Goal: Information Seeking & Learning: Learn about a topic

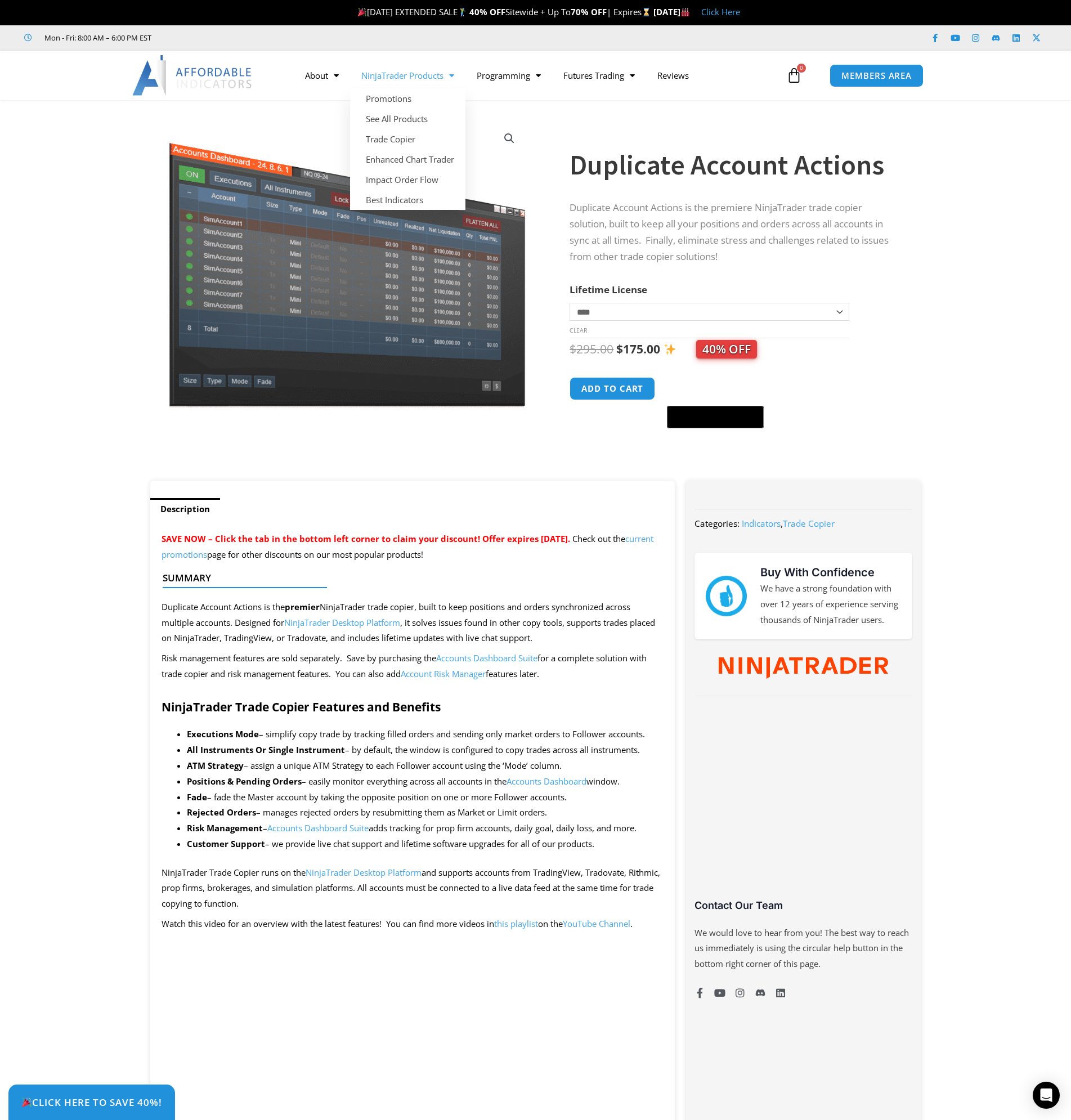
click at [401, 76] on link "NinjaTrader Products" at bounding box center [407, 76] width 115 height 26
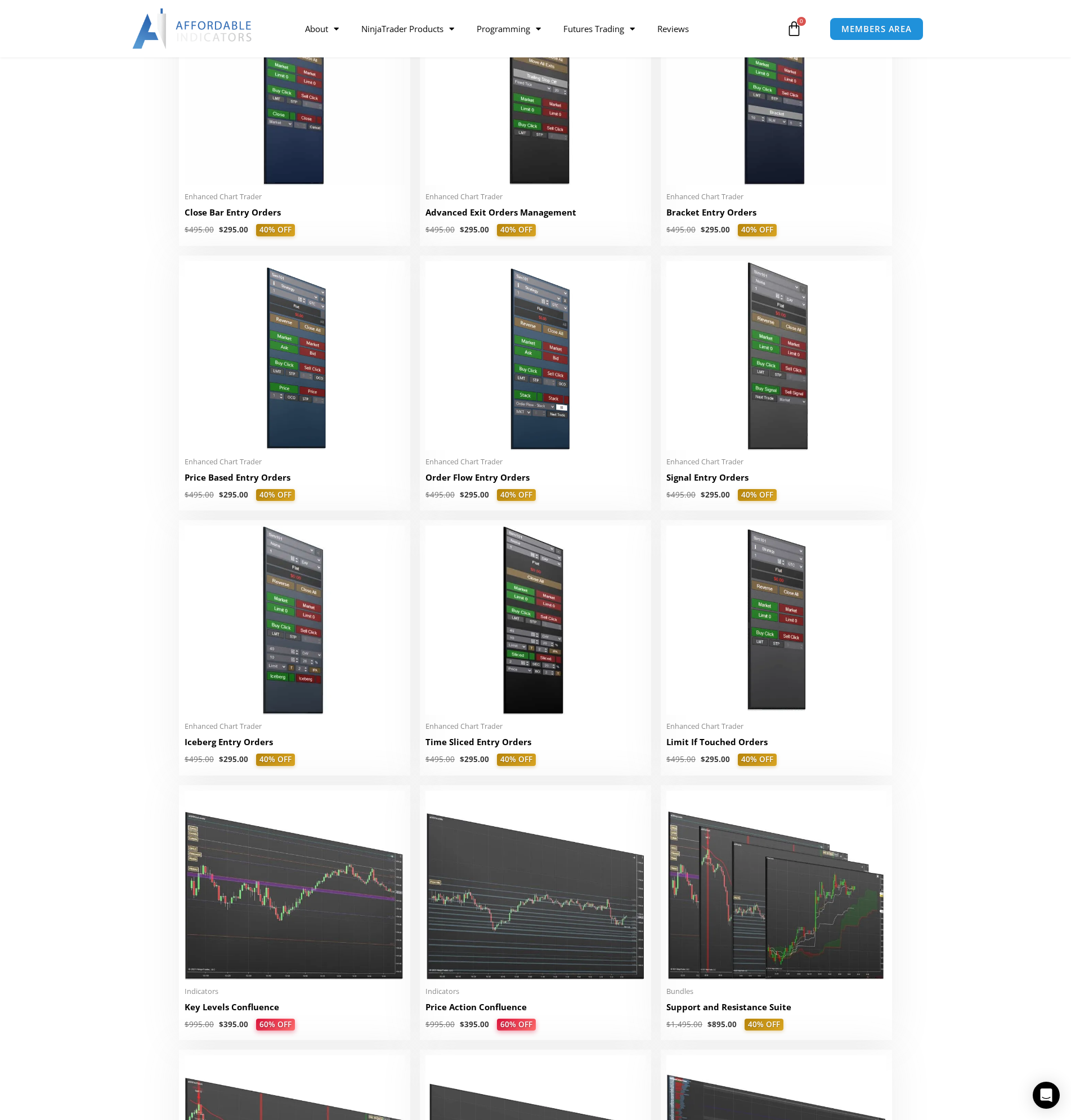
scroll to position [1013, 0]
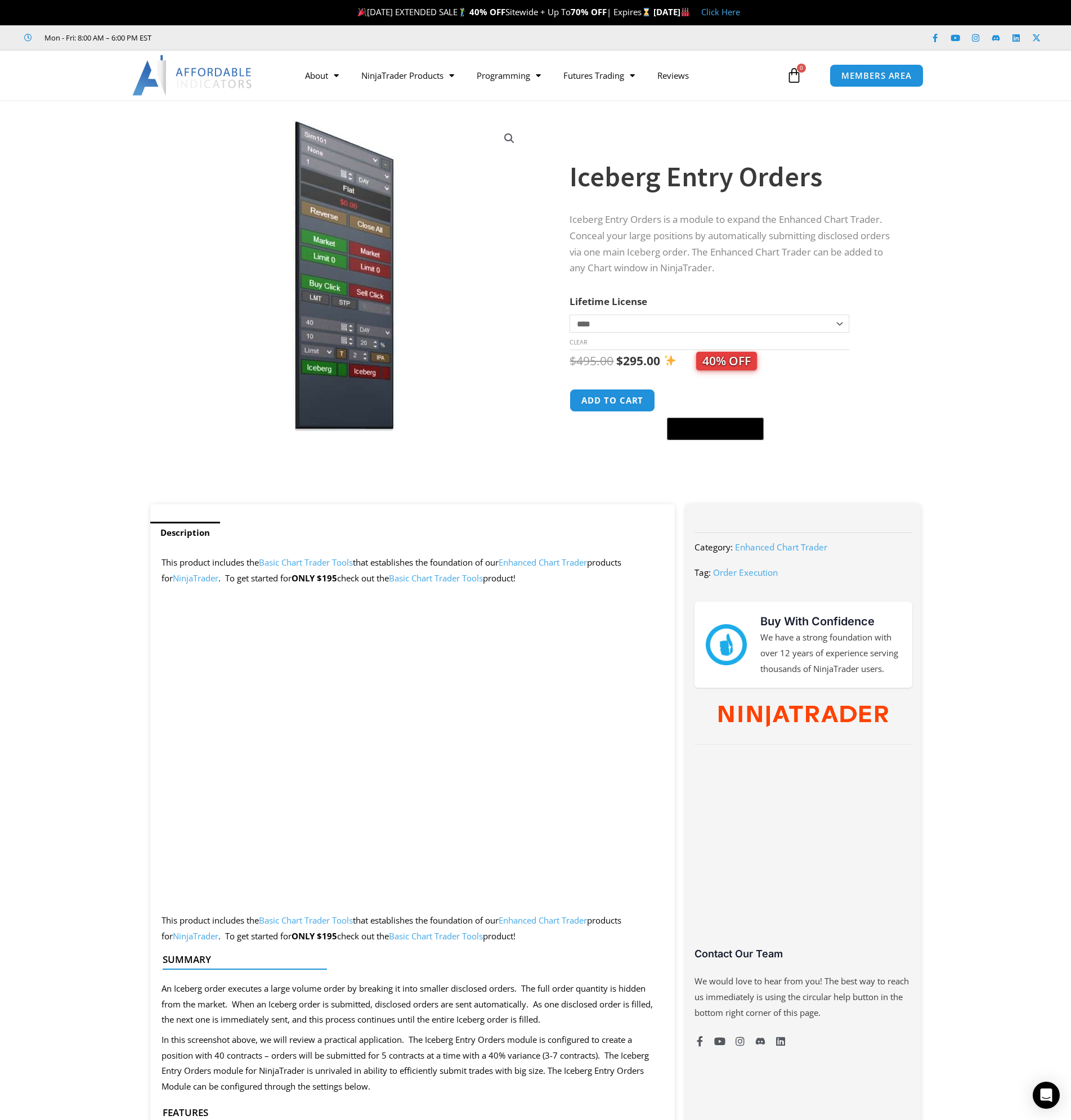
click at [208, 83] on img at bounding box center [193, 75] width 121 height 40
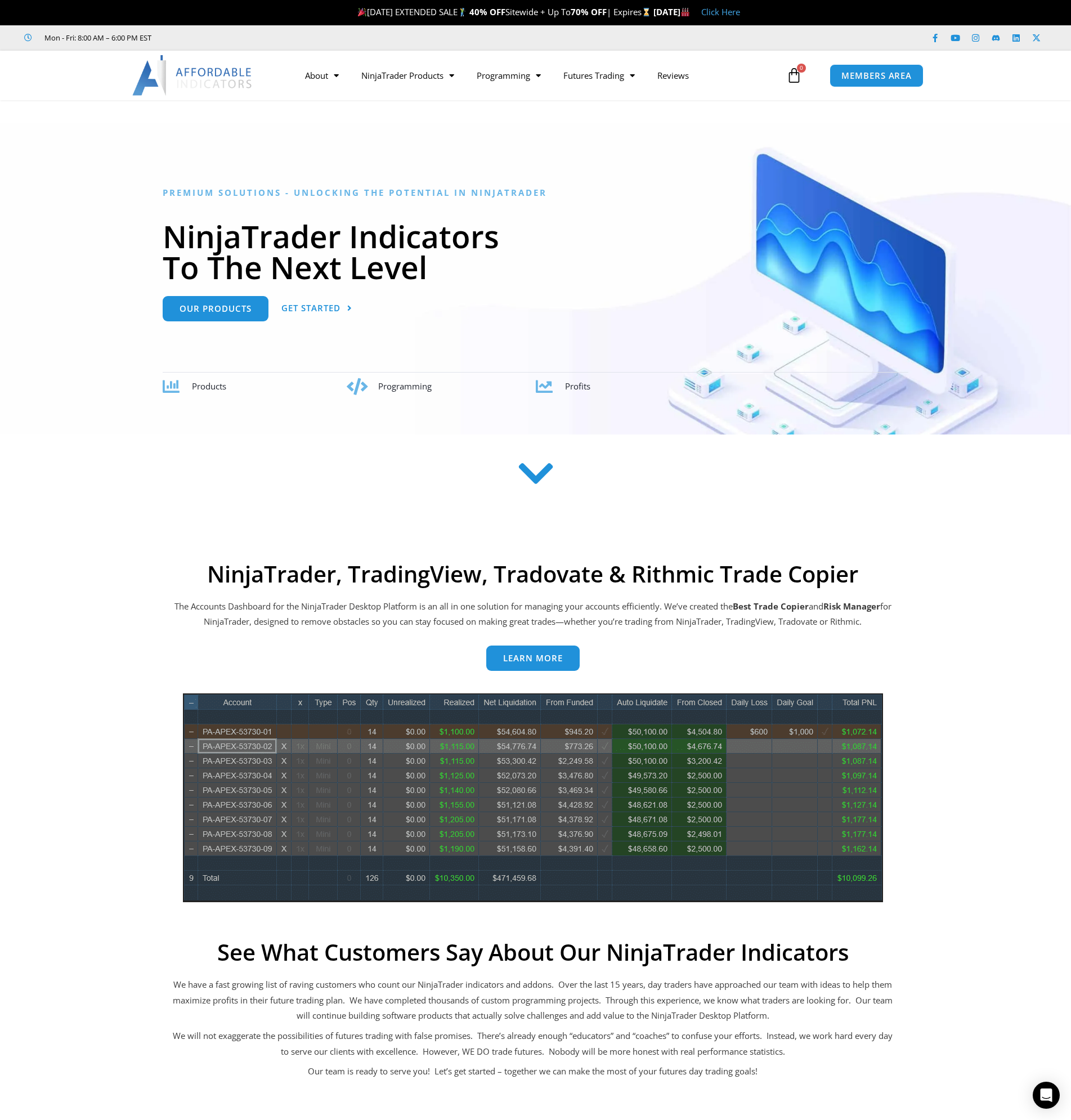
click at [134, 559] on div "NinjaTrader, TradingView, Tradovate & Rithmic Trade Copier The Accounts Dashboa…" at bounding box center [536, 931] width 901 height 753
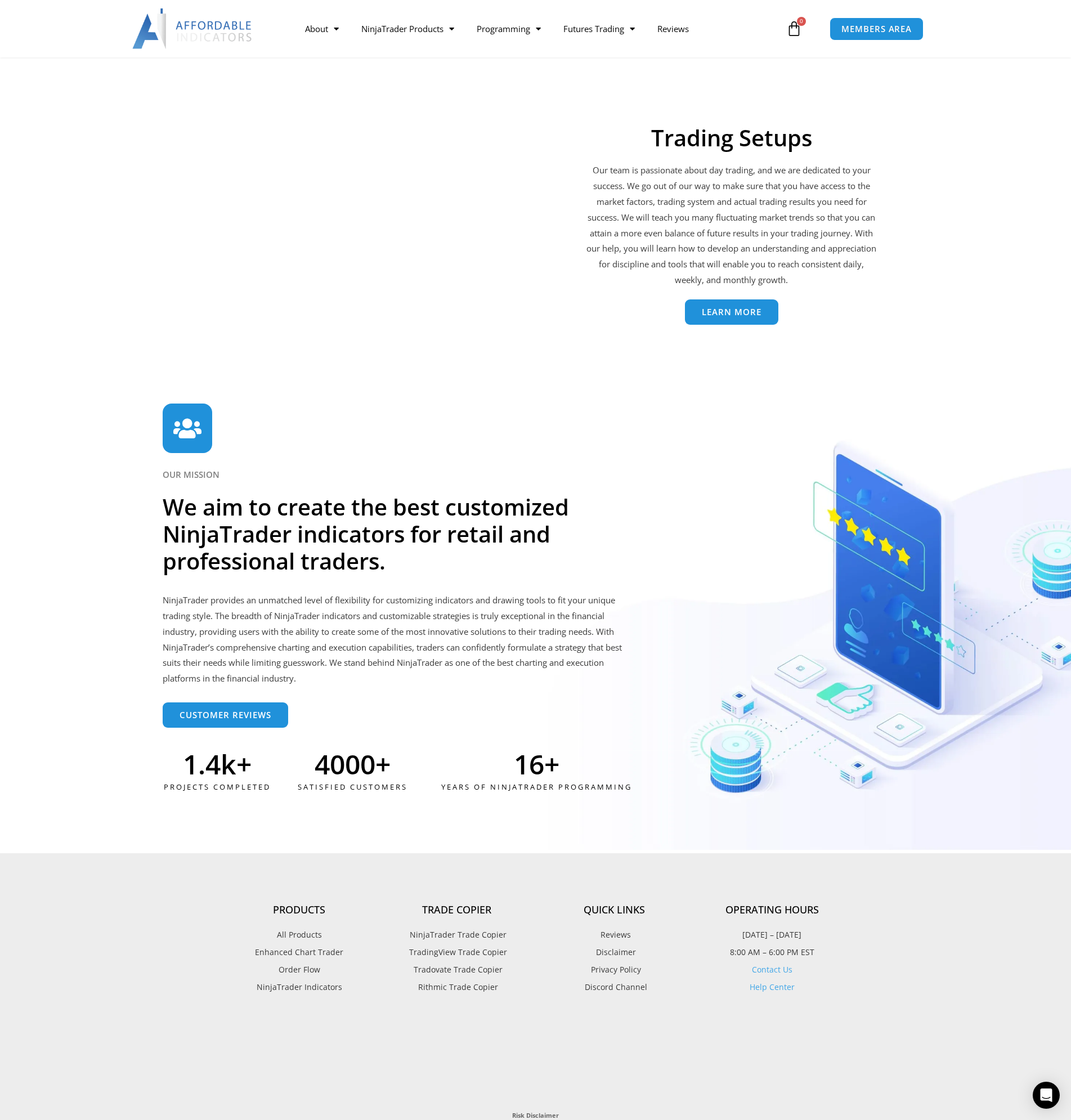
scroll to position [2637, 0]
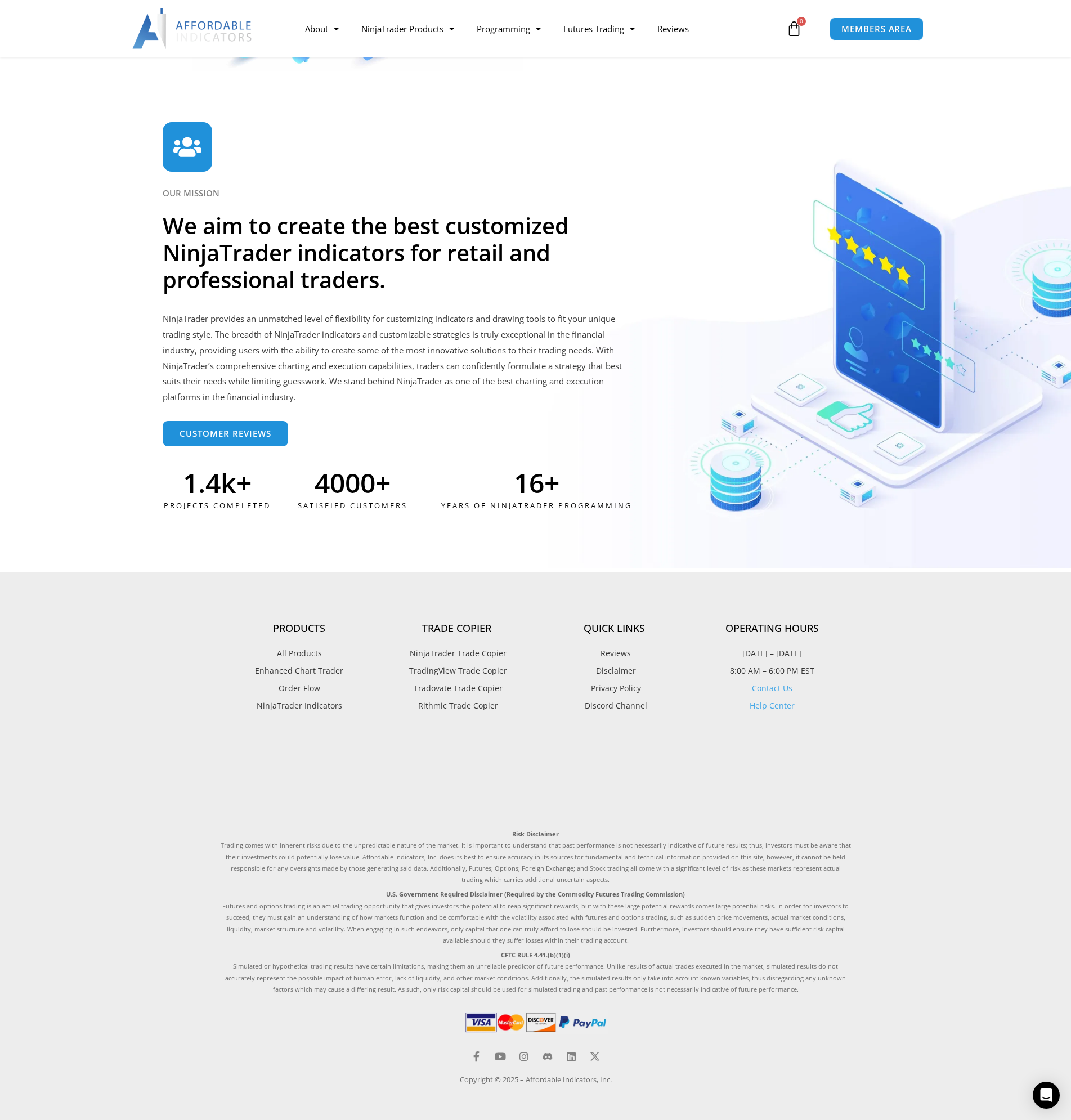
click at [424, 671] on span "TradingView Trade Copier" at bounding box center [456, 671] width 101 height 15
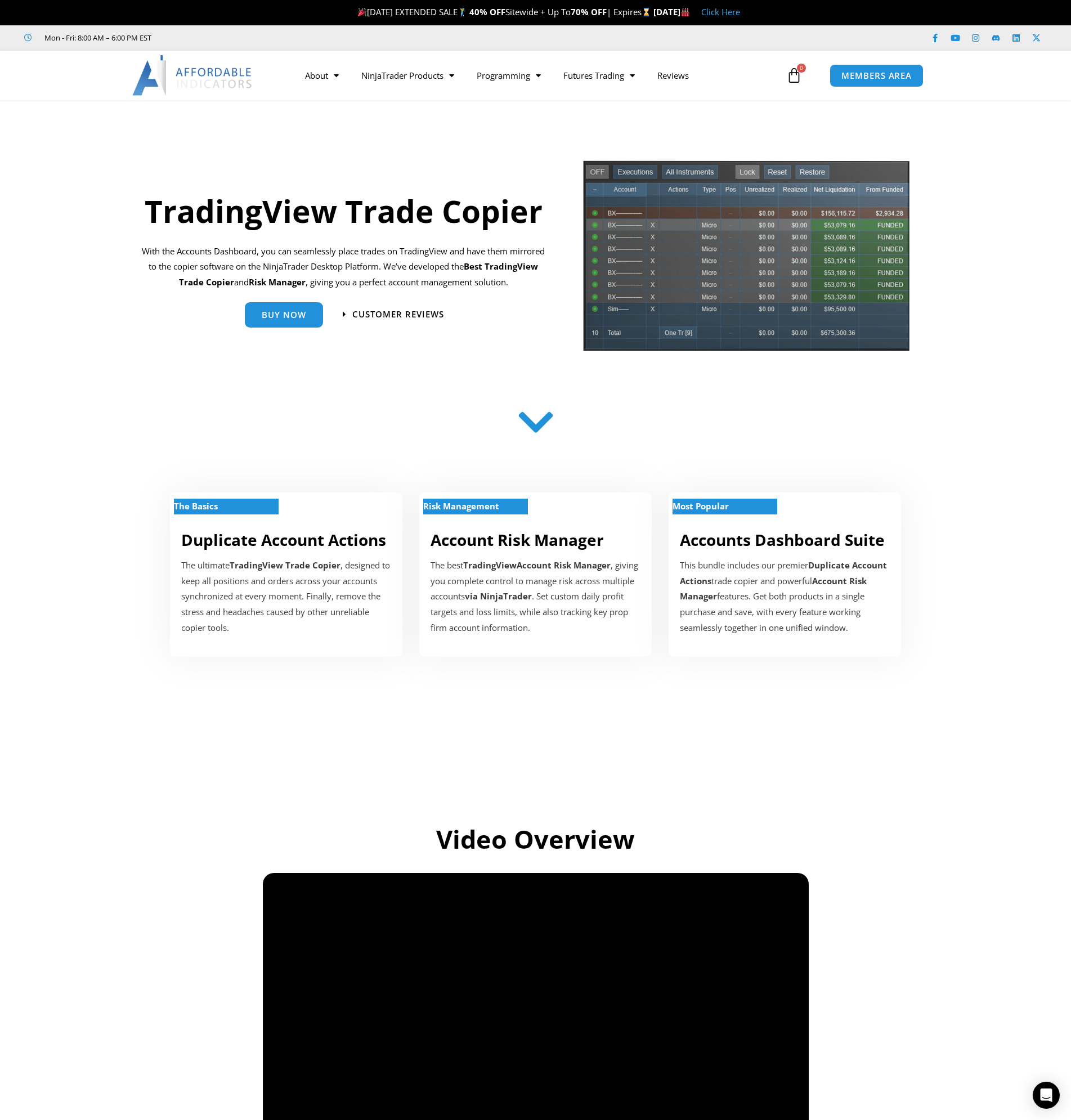
click at [70, 454] on section "The Basics Duplicate Account Actions The ultimate TradingView Trade Copier , de…" at bounding box center [535, 563] width 1071 height 221
click at [225, 79] on img at bounding box center [193, 75] width 121 height 40
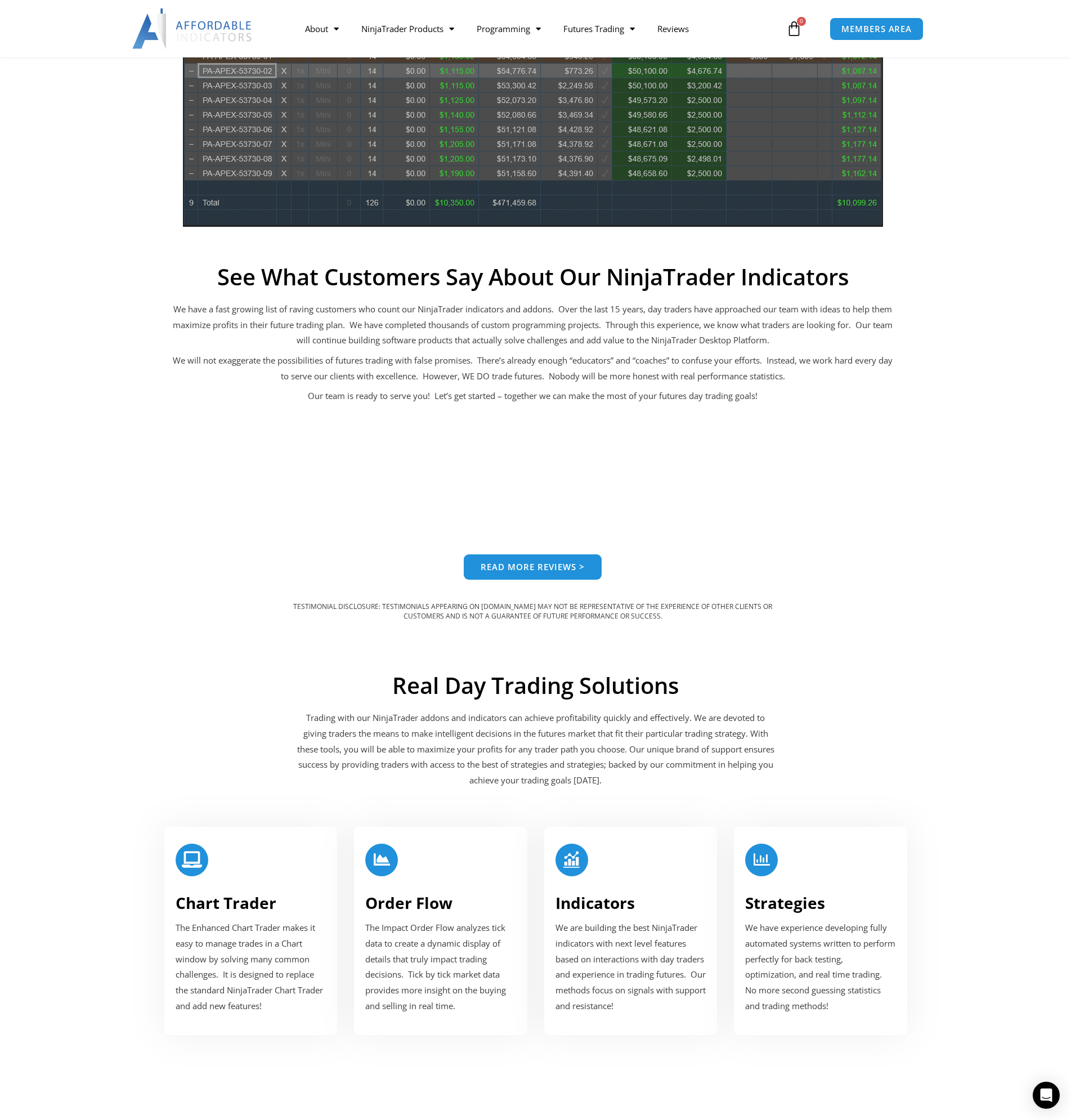
scroll to position [1013, 0]
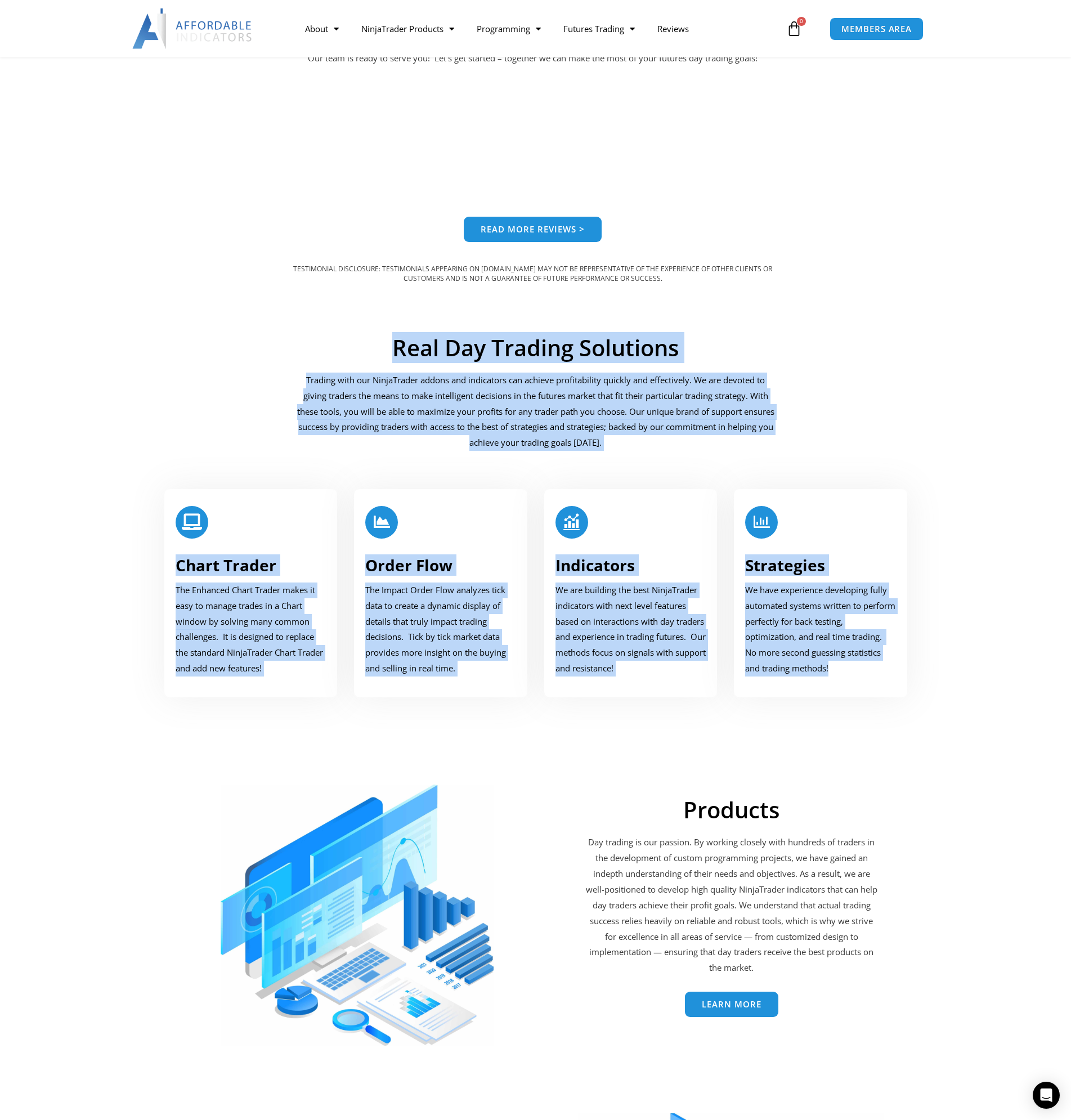
drag, startPoint x: 242, startPoint y: 324, endPoint x: 943, endPoint y: 677, distance: 784.9
click at [943, 677] on div "Real Day Trading Solutions Trading with our NinjaTrader addons and indicators c…" at bounding box center [536, 517] width 901 height 384
copy div "Real Day Trading Solutions Trading with our NinjaTrader addons and indicators c…"
click at [924, 399] on section "Real Day Trading Solutions Trading with our NinjaTrader addons and indicators c…" at bounding box center [536, 388] width 901 height 135
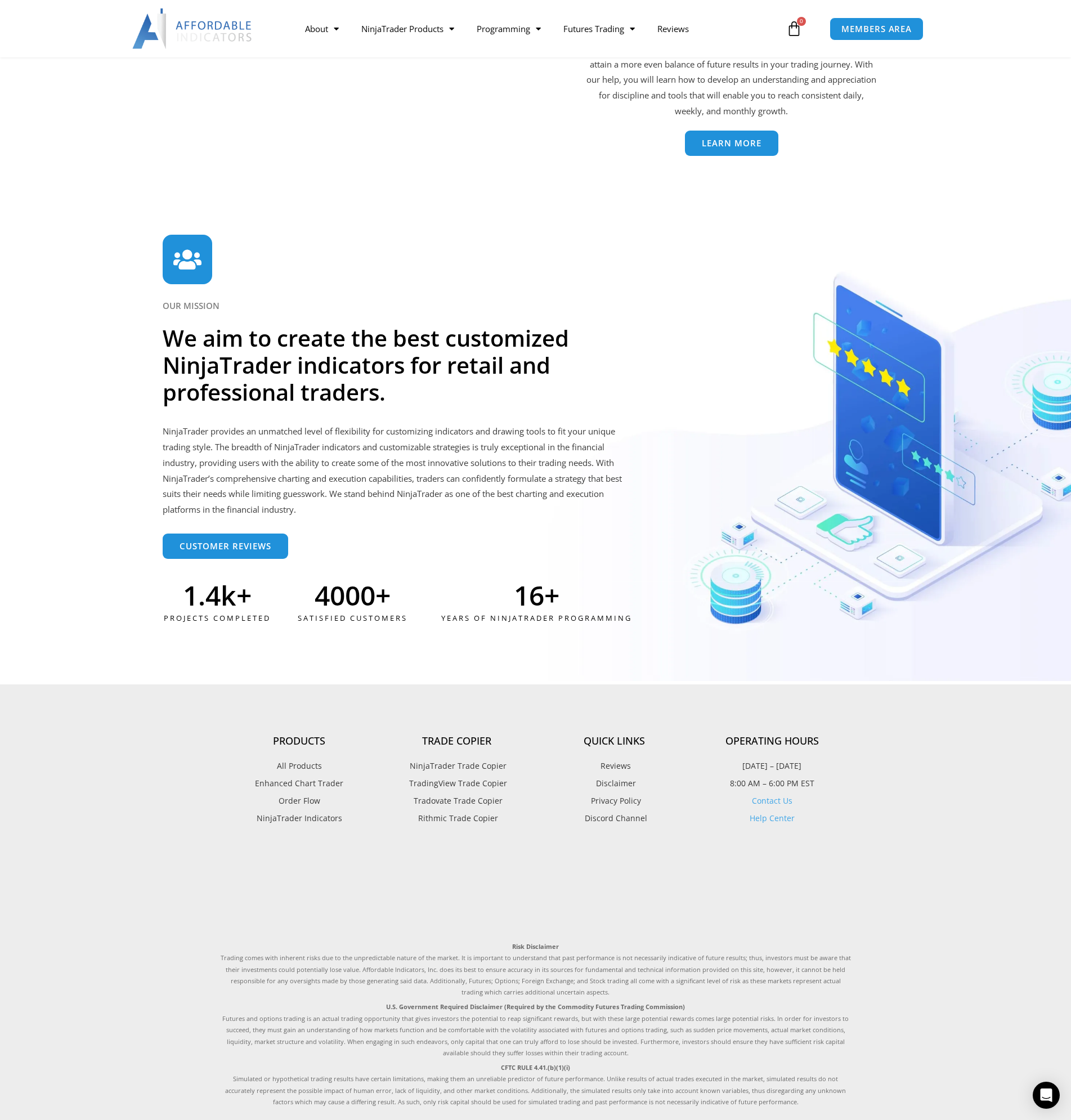
scroll to position [2637, 0]
